Goal: Navigation & Orientation: Find specific page/section

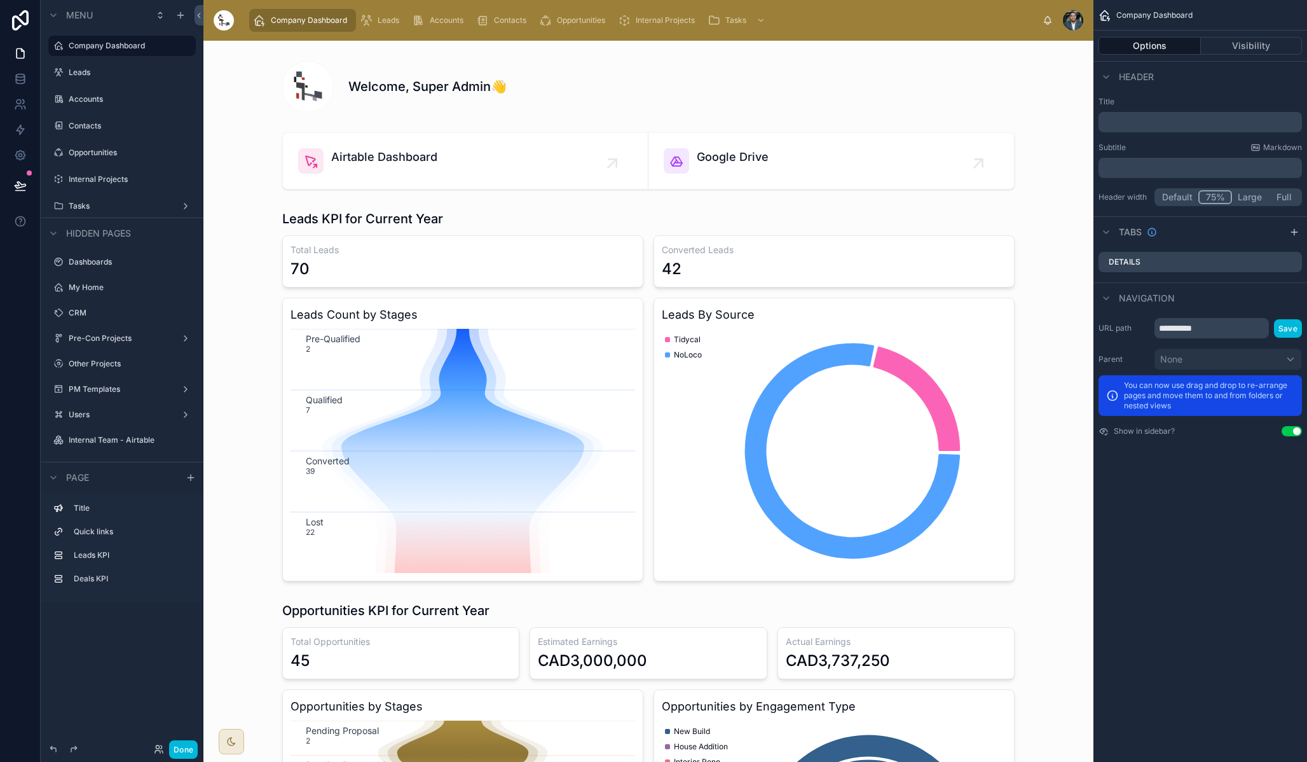
click at [1298, 761] on div at bounding box center [653, 762] width 1307 height 0
click at [1251, 761] on div at bounding box center [653, 762] width 1307 height 0
click at [450, 22] on span "Accounts" at bounding box center [447, 20] width 34 height 10
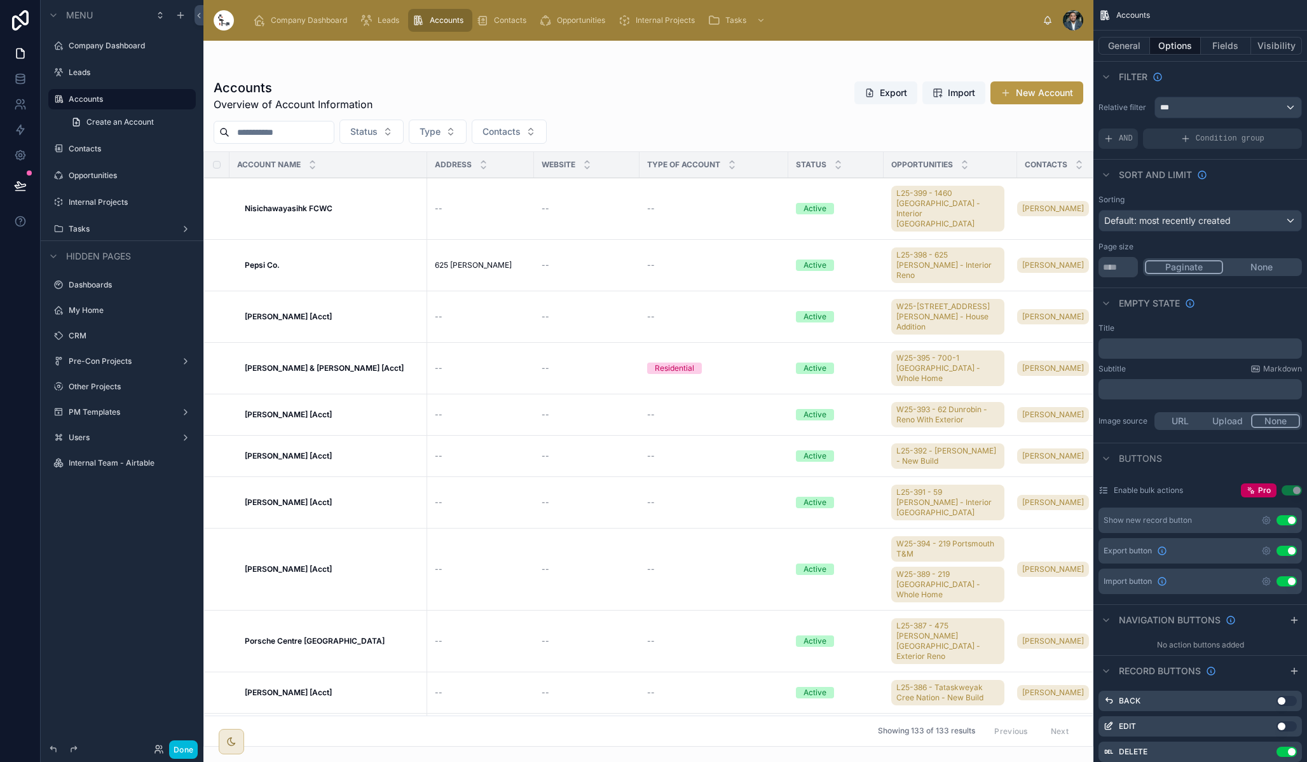
click at [387, 20] on span "Leads" at bounding box center [389, 20] width 22 height 10
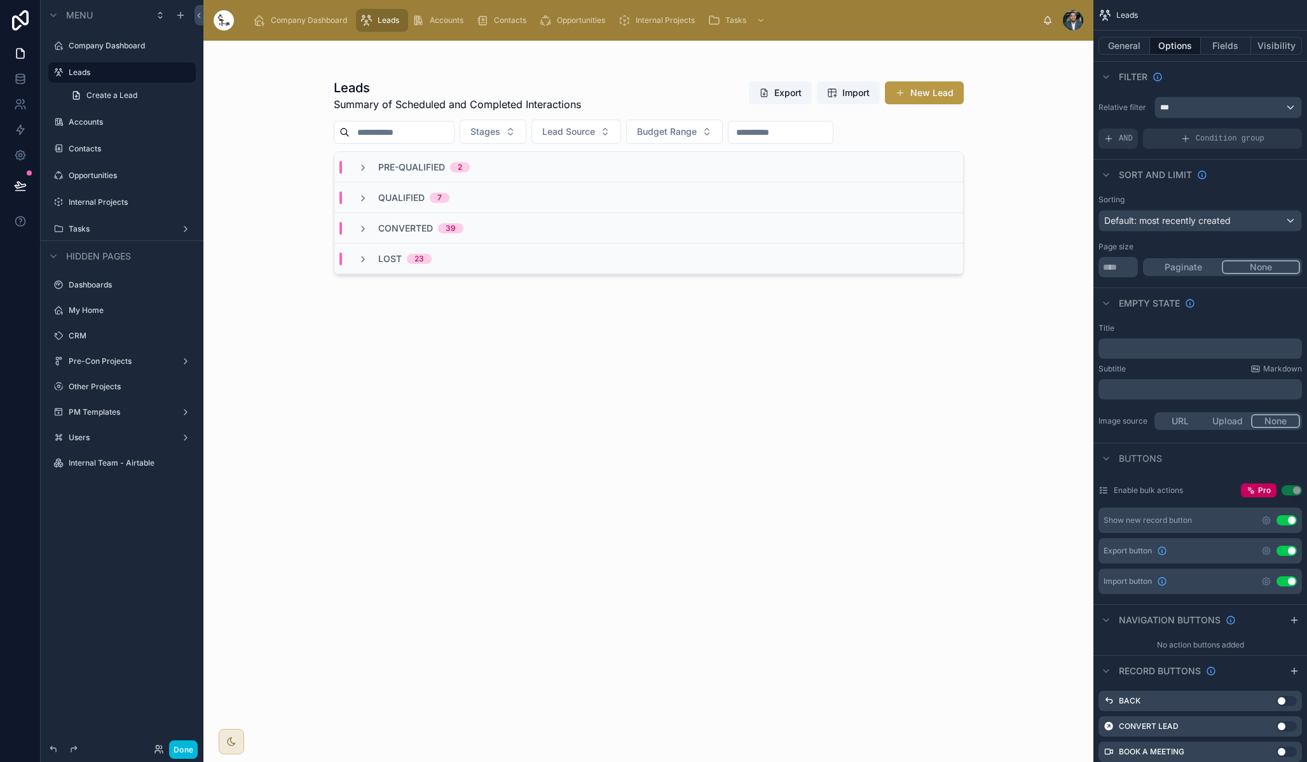
click at [584, 20] on span "Opportunities" at bounding box center [581, 20] width 48 height 10
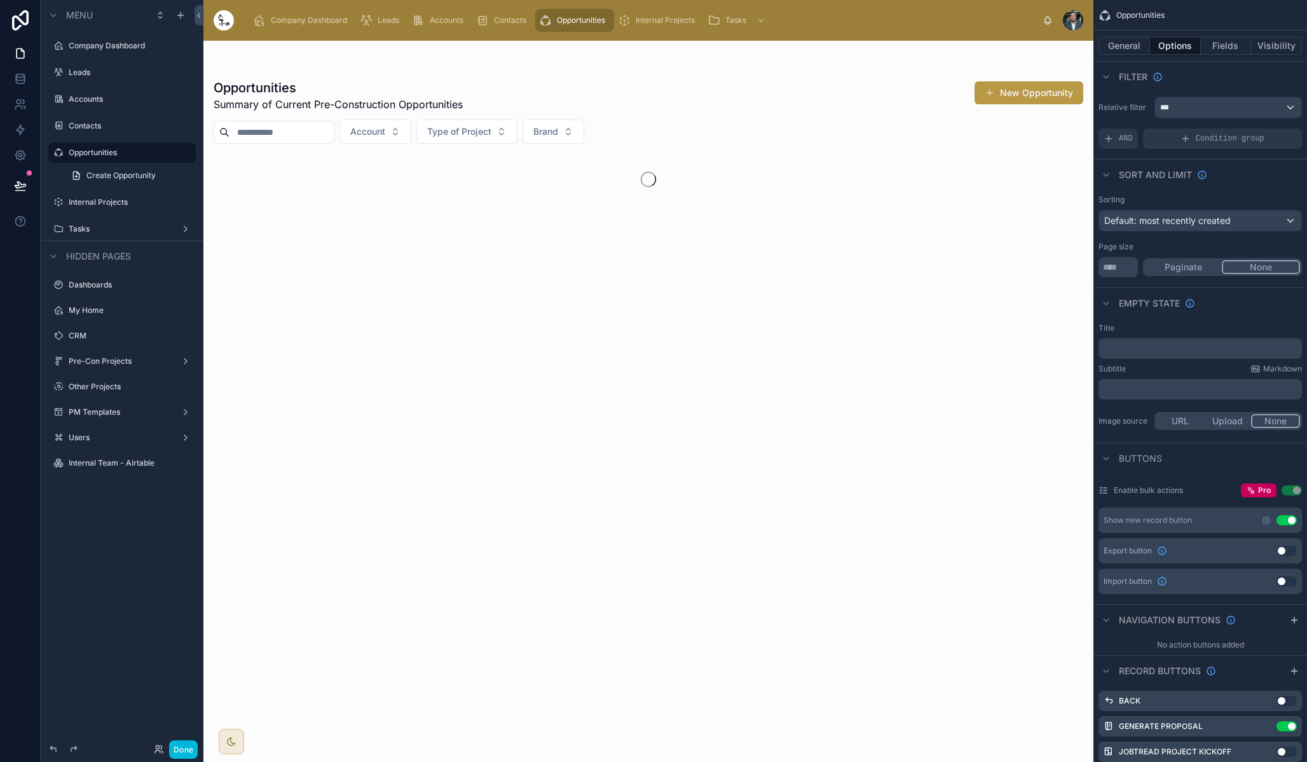
click at [651, 19] on span "Internal Projects" at bounding box center [665, 20] width 59 height 10
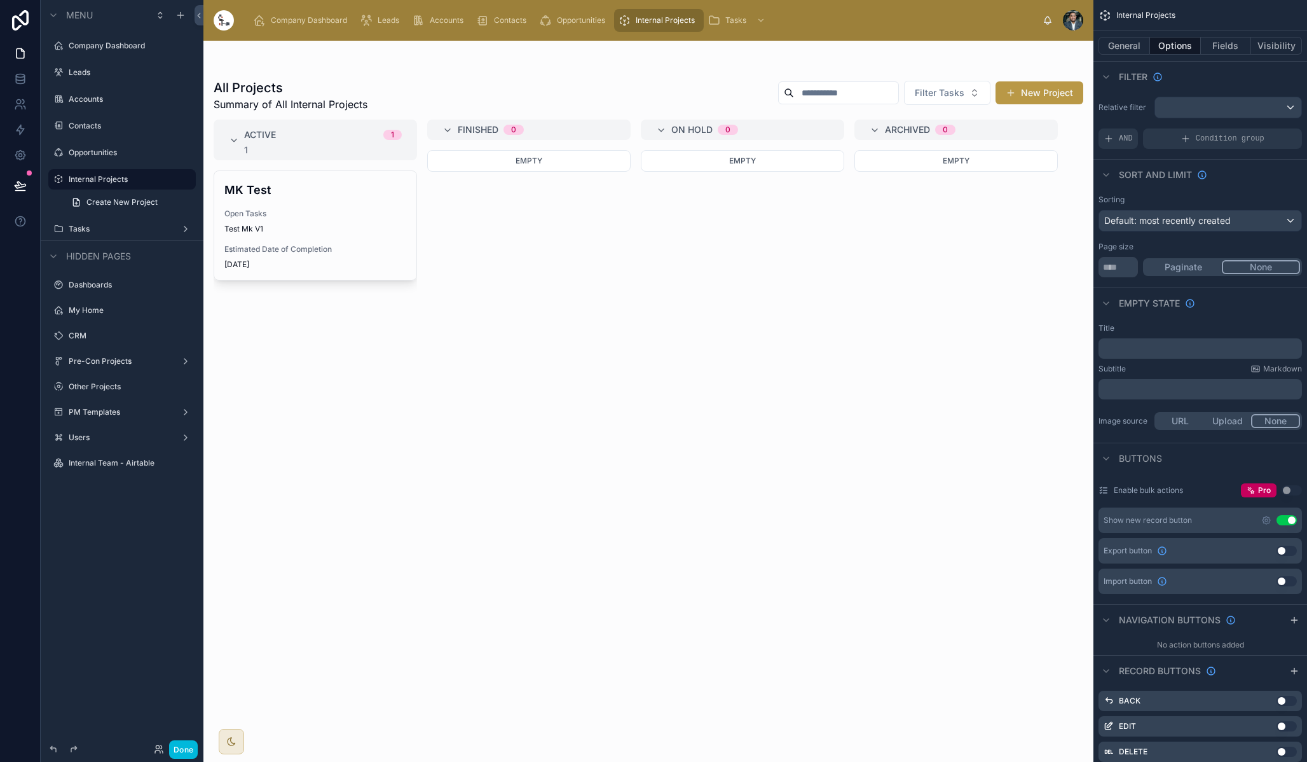
click at [179, 745] on button "Done" at bounding box center [183, 749] width 29 height 18
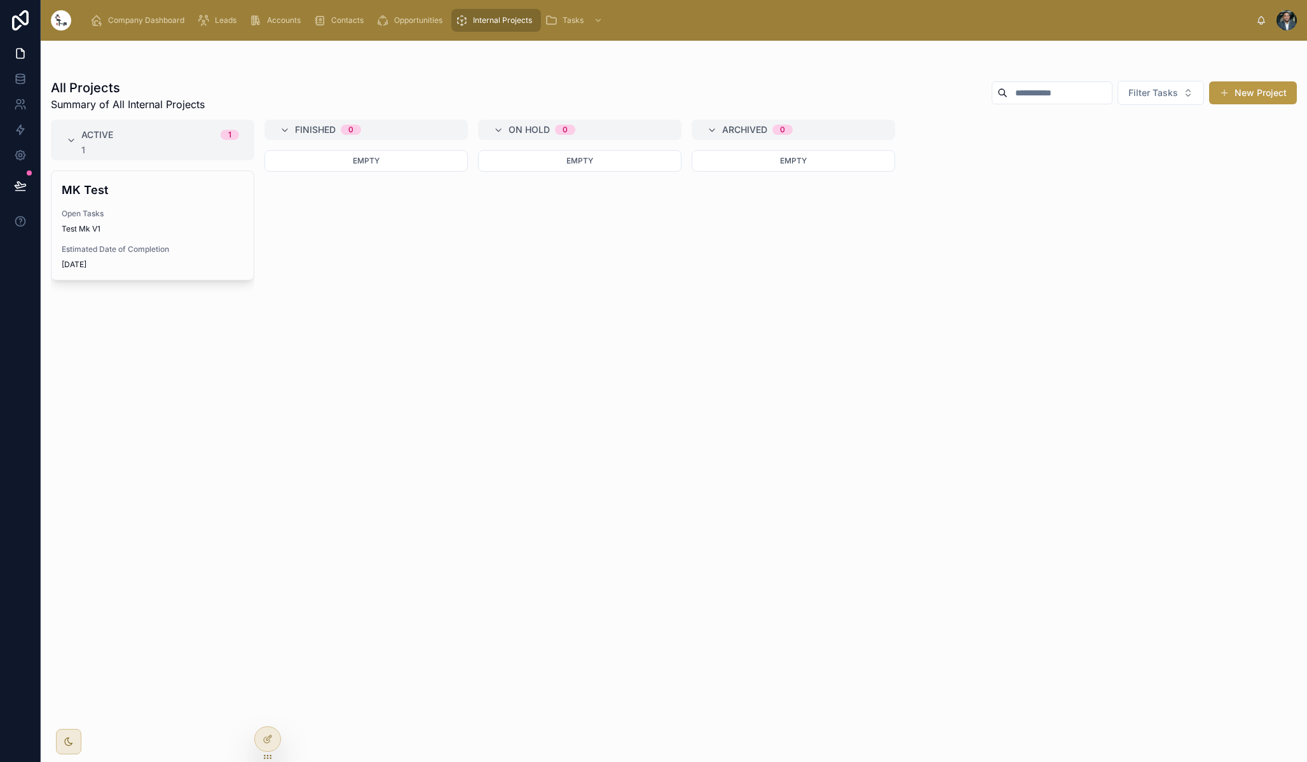
click at [1259, 91] on button "New Project" at bounding box center [1253, 92] width 88 height 23
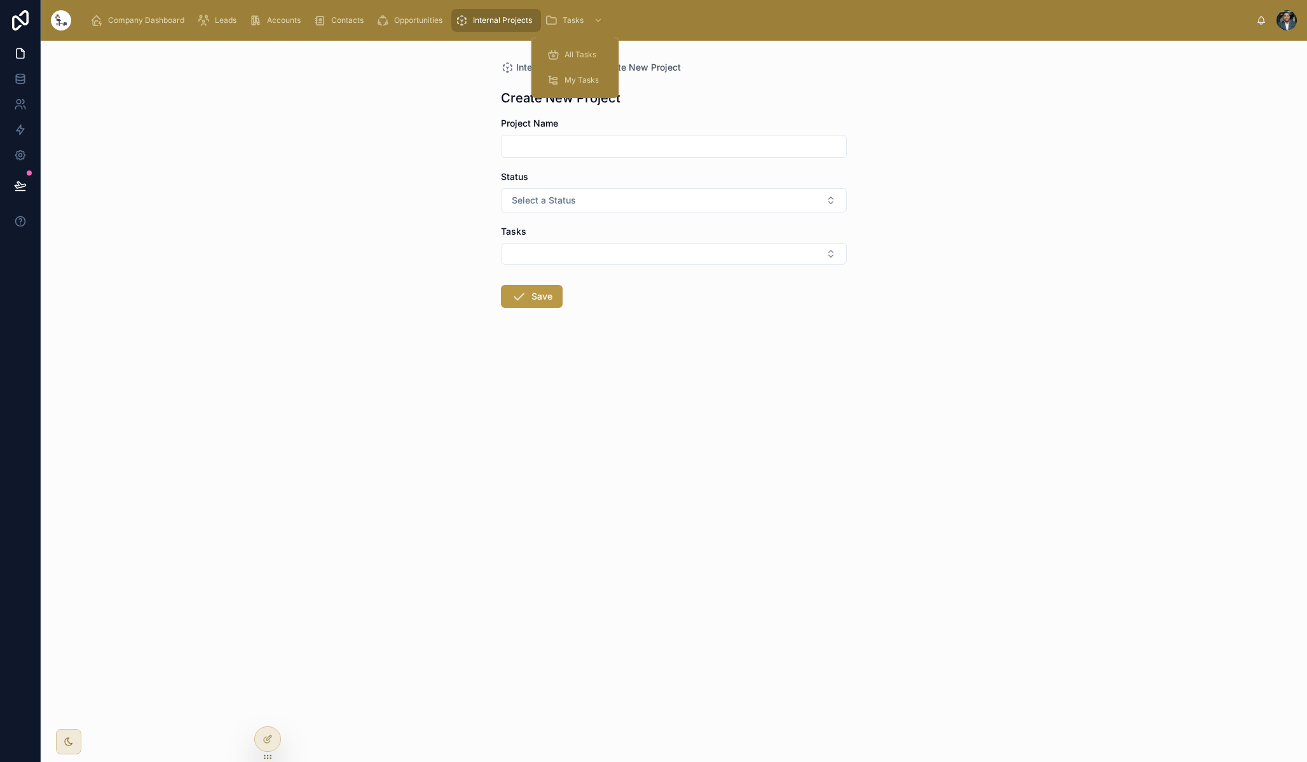
click at [579, 50] on span "All Tasks" at bounding box center [581, 55] width 32 height 10
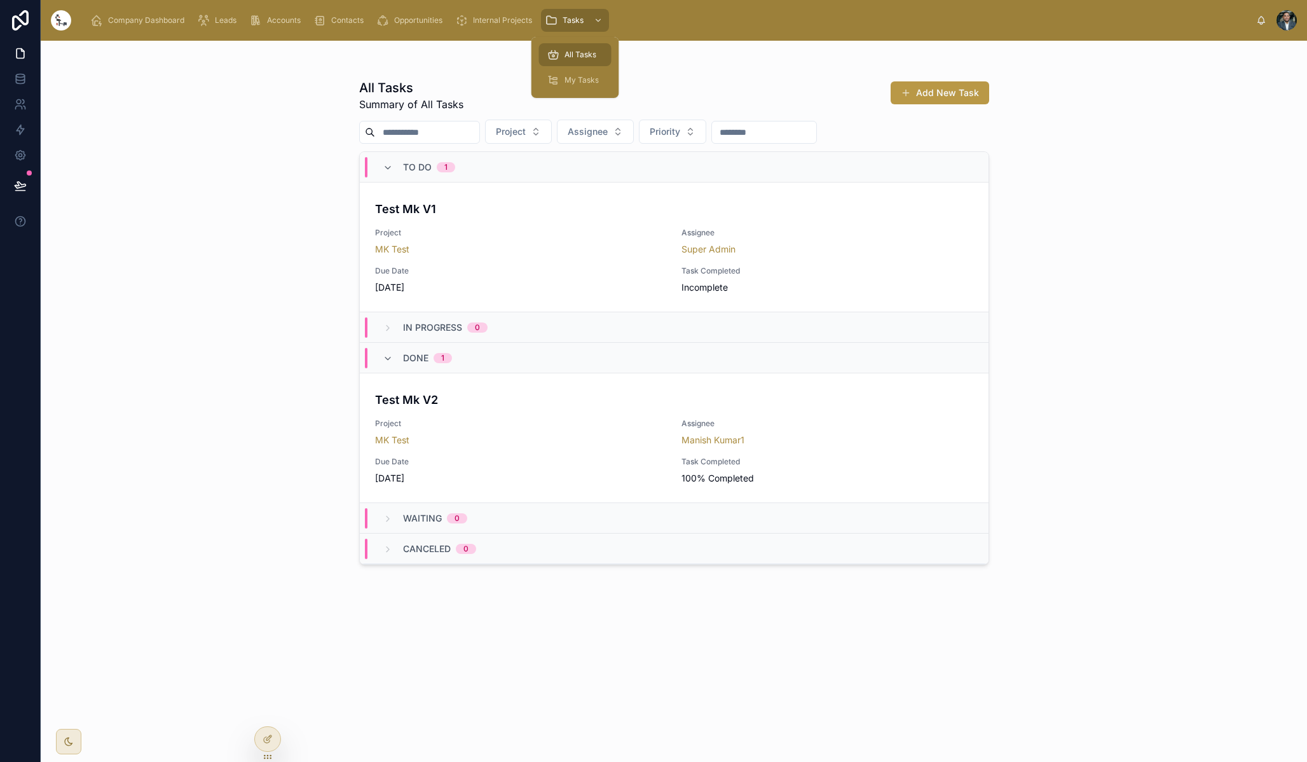
click at [574, 81] on span "My Tasks" at bounding box center [582, 80] width 34 height 10
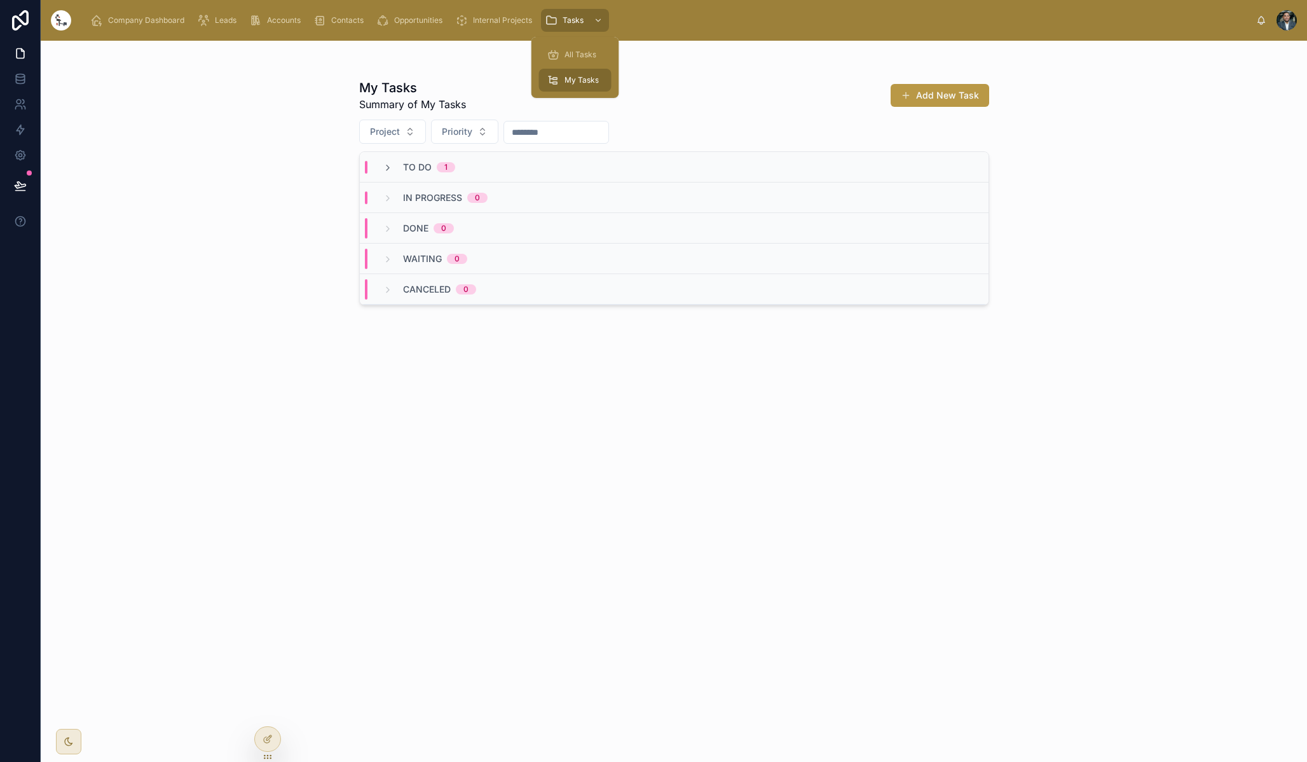
click at [579, 57] on span "All Tasks" at bounding box center [581, 55] width 32 height 10
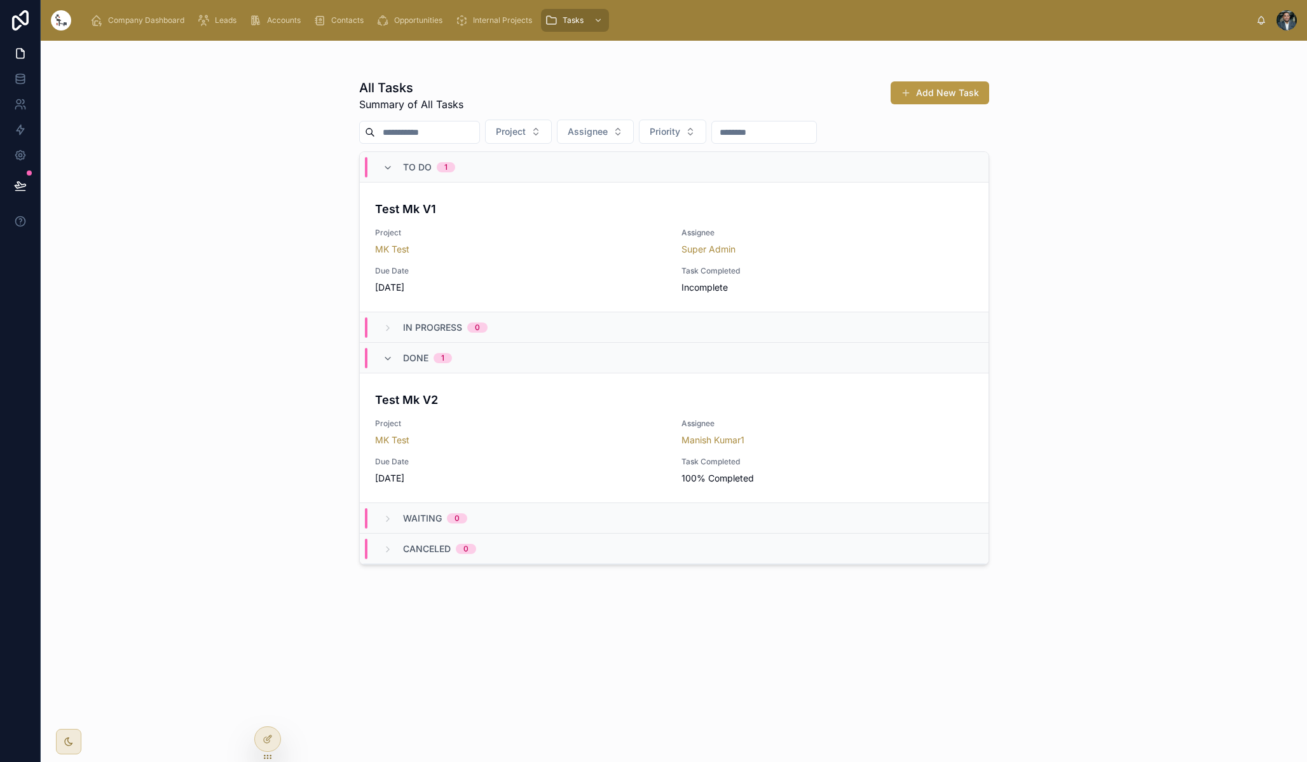
click at [219, 128] on div "All Tasks Summary of All Tasks Add New Task Project Assignee Priority To Do 1 T…" at bounding box center [674, 401] width 1267 height 721
